Goal: Information Seeking & Learning: Learn about a topic

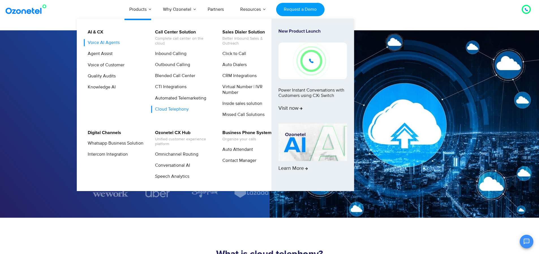
click at [102, 42] on link "Voice AI Agents" at bounding box center [102, 42] width 37 height 7
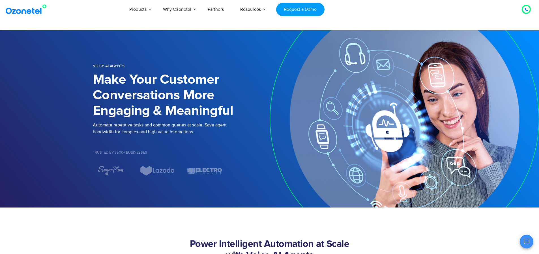
click at [525, 11] on icon at bounding box center [526, 9] width 3 height 3
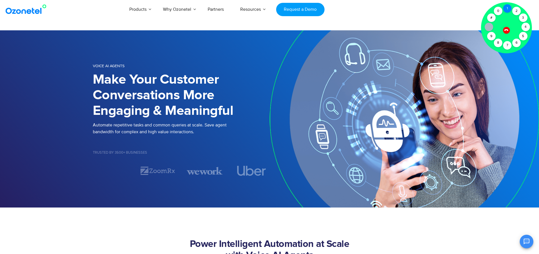
click at [507, 11] on div "1" at bounding box center [507, 8] width 8 height 8
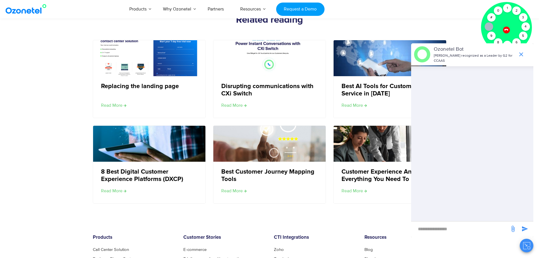
scroll to position [1048, 0]
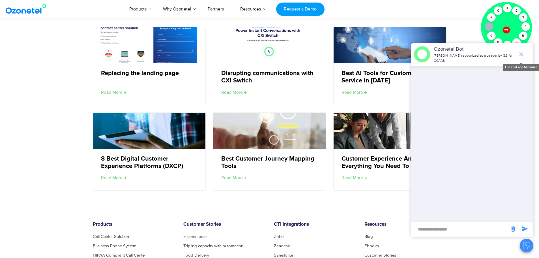
click at [524, 54] on icon "end chat or minimize" at bounding box center [521, 54] width 7 height 7
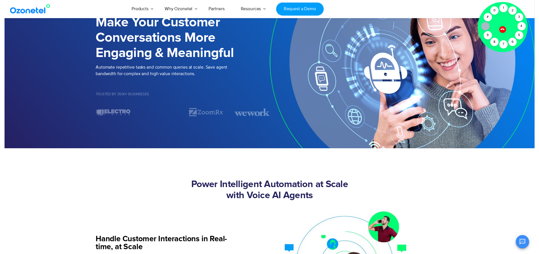
scroll to position [0, 0]
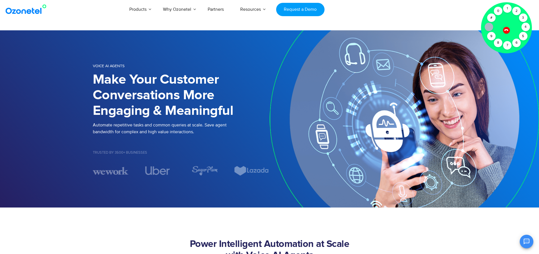
click at [506, 28] on icon at bounding box center [506, 29] width 5 height 5
